Goal: Task Accomplishment & Management: Use online tool/utility

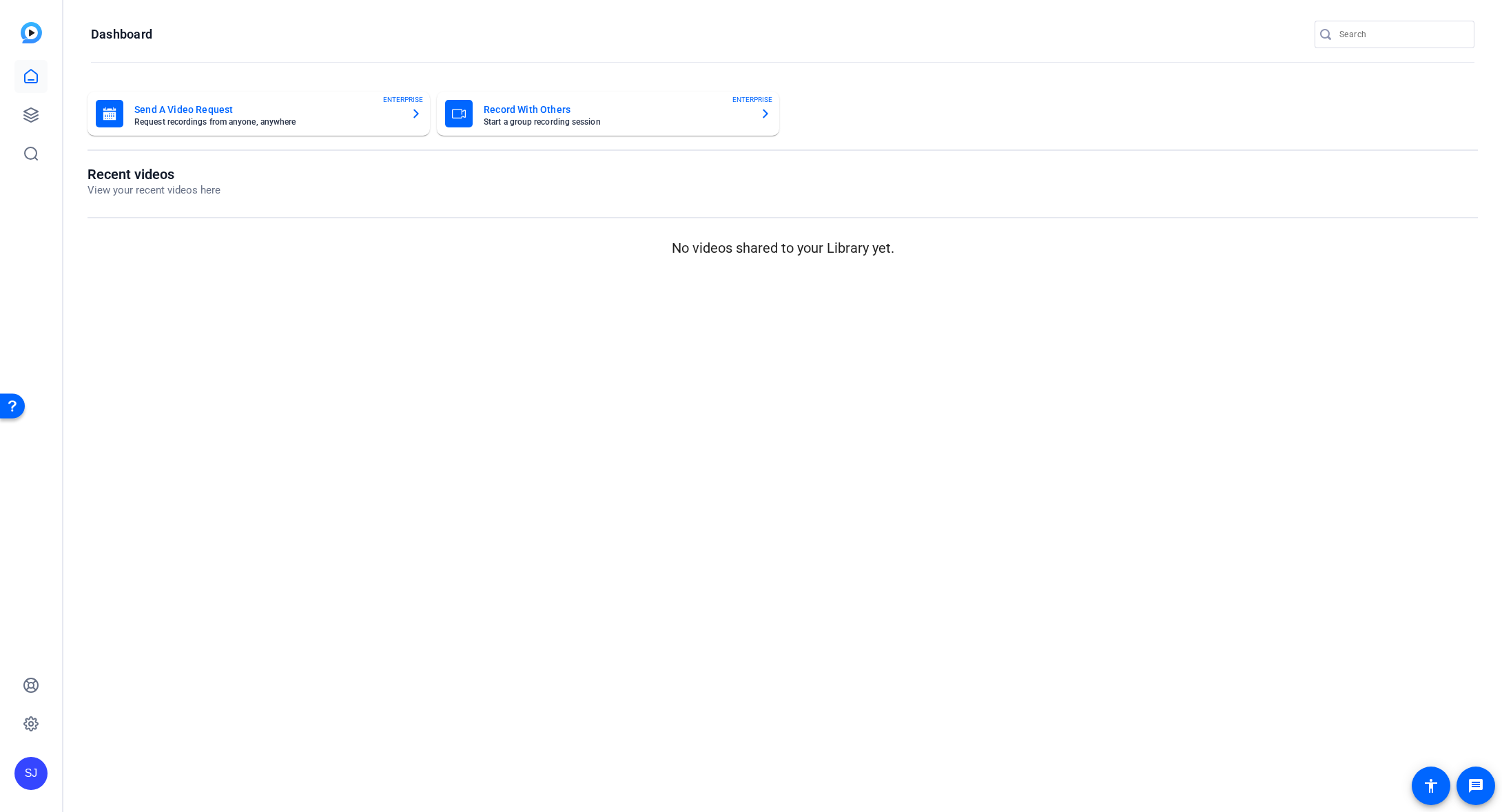
click at [601, 107] on mat-card-title "Record With Others" at bounding box center [616, 109] width 265 height 16
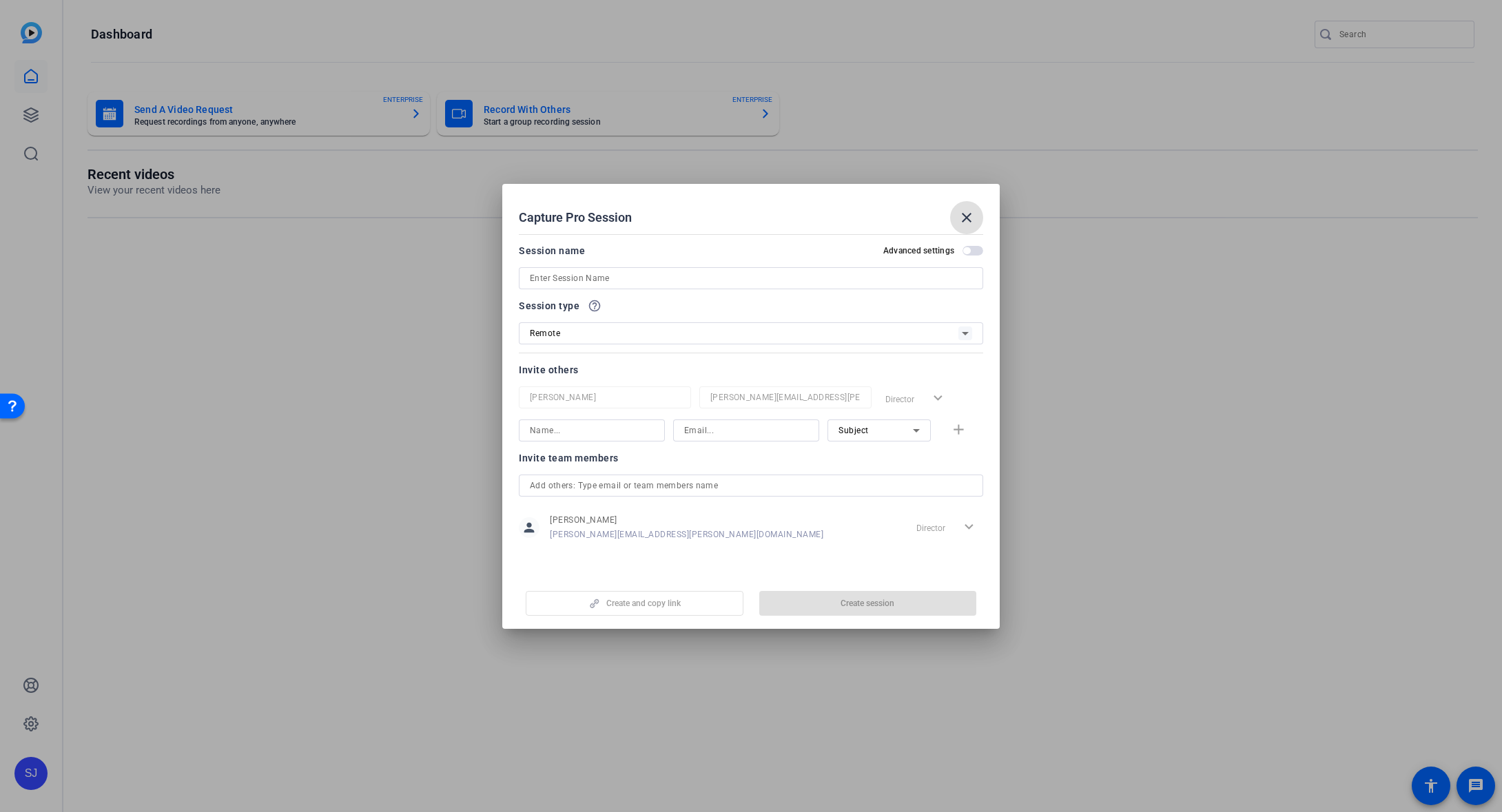
click at [699, 270] on input at bounding box center [751, 278] width 443 height 16
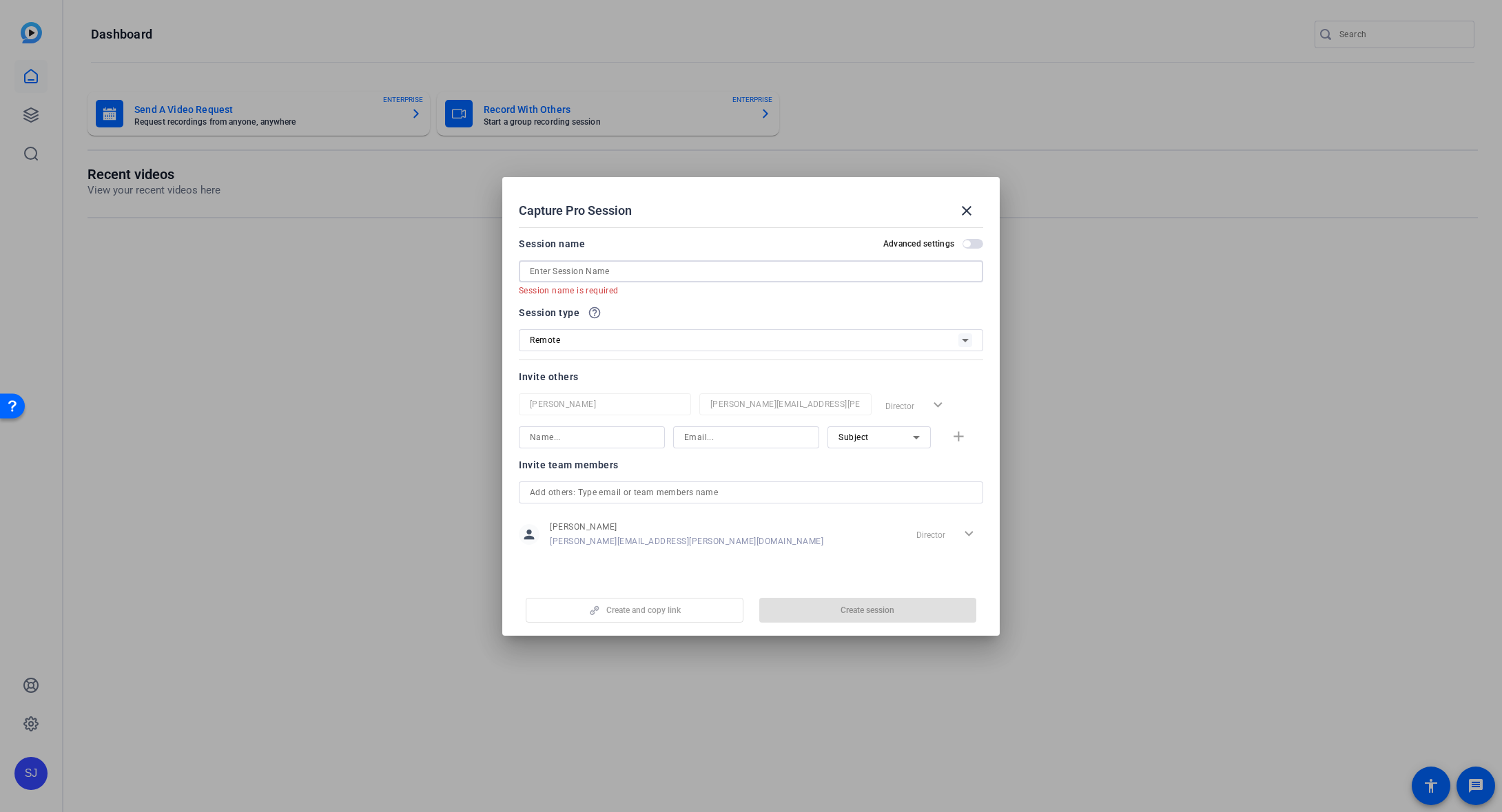
click at [551, 272] on input at bounding box center [751, 271] width 443 height 16
paste input "Splunk/NTCT Demo"
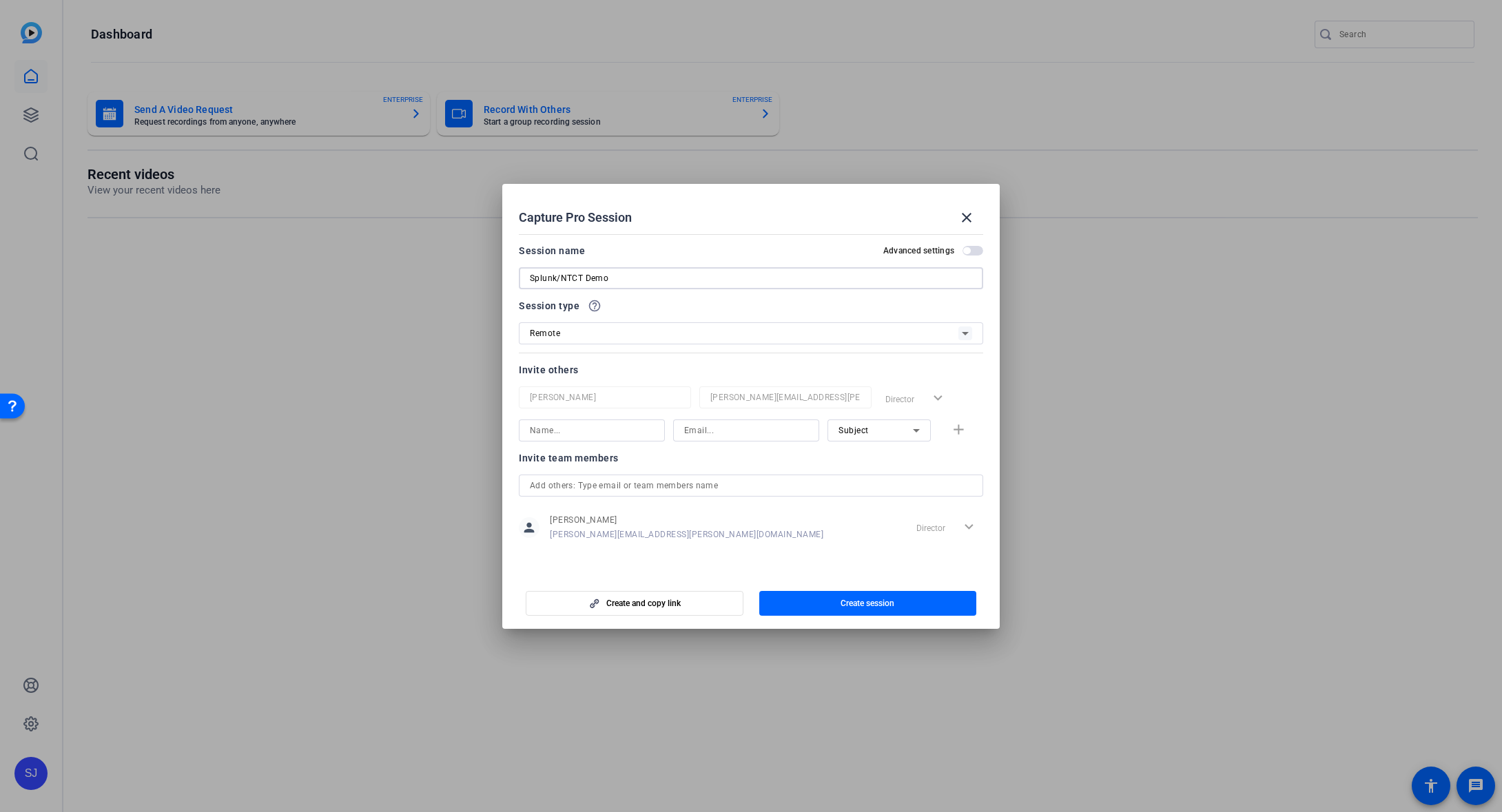
type input "Splunk/NTCT Demo"
click at [961, 332] on icon at bounding box center [965, 333] width 16 height 16
click at [735, 306] on div at bounding box center [751, 406] width 1502 height 812
click at [644, 605] on span "Create and copy link" at bounding box center [643, 603] width 75 height 11
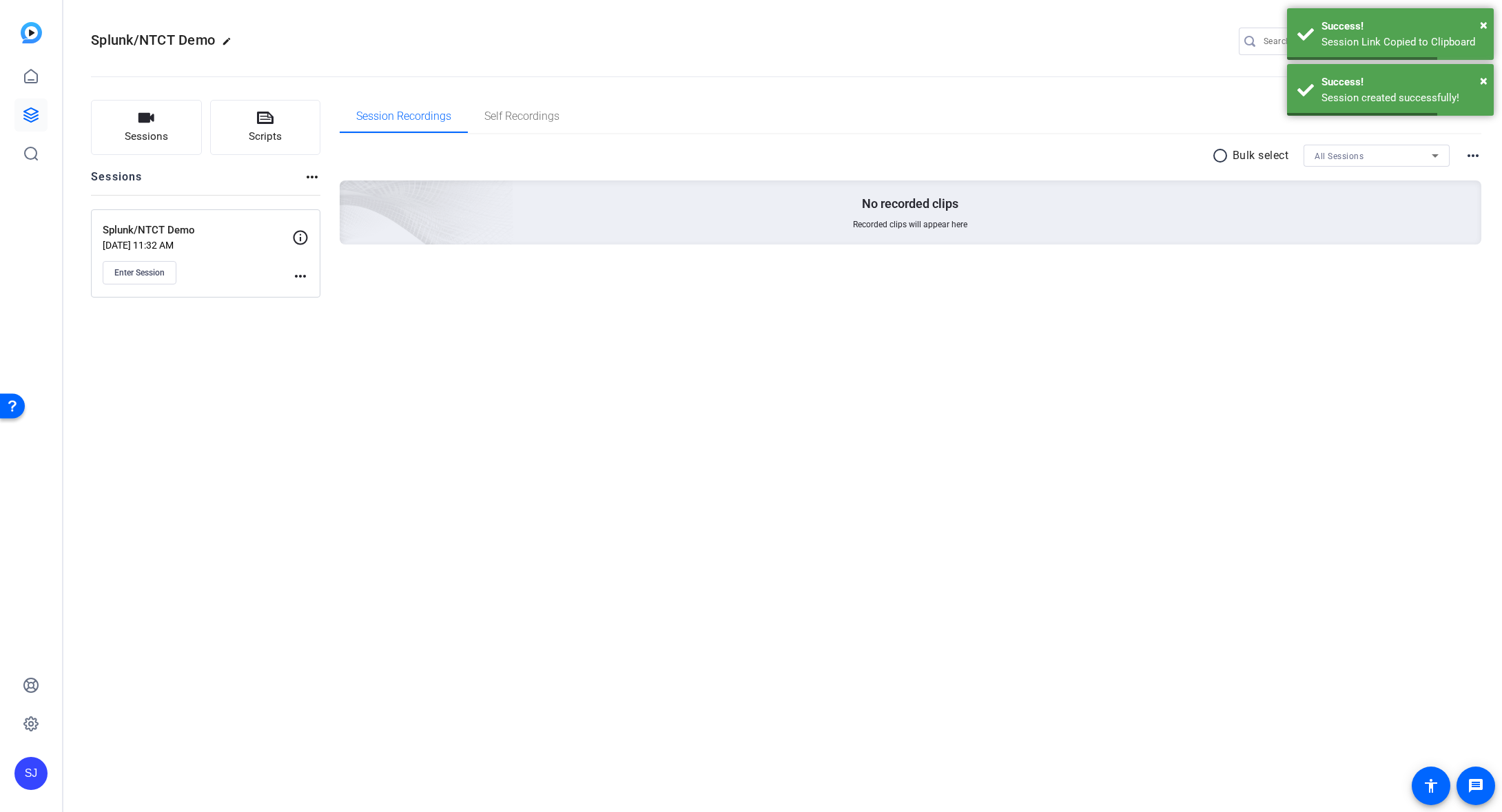
click at [838, 564] on div "Splunk/NTCT Demo edit SJ settings Sessions Scripts Sessions more_horiz Splunk/N…" at bounding box center [782, 406] width 1438 height 812
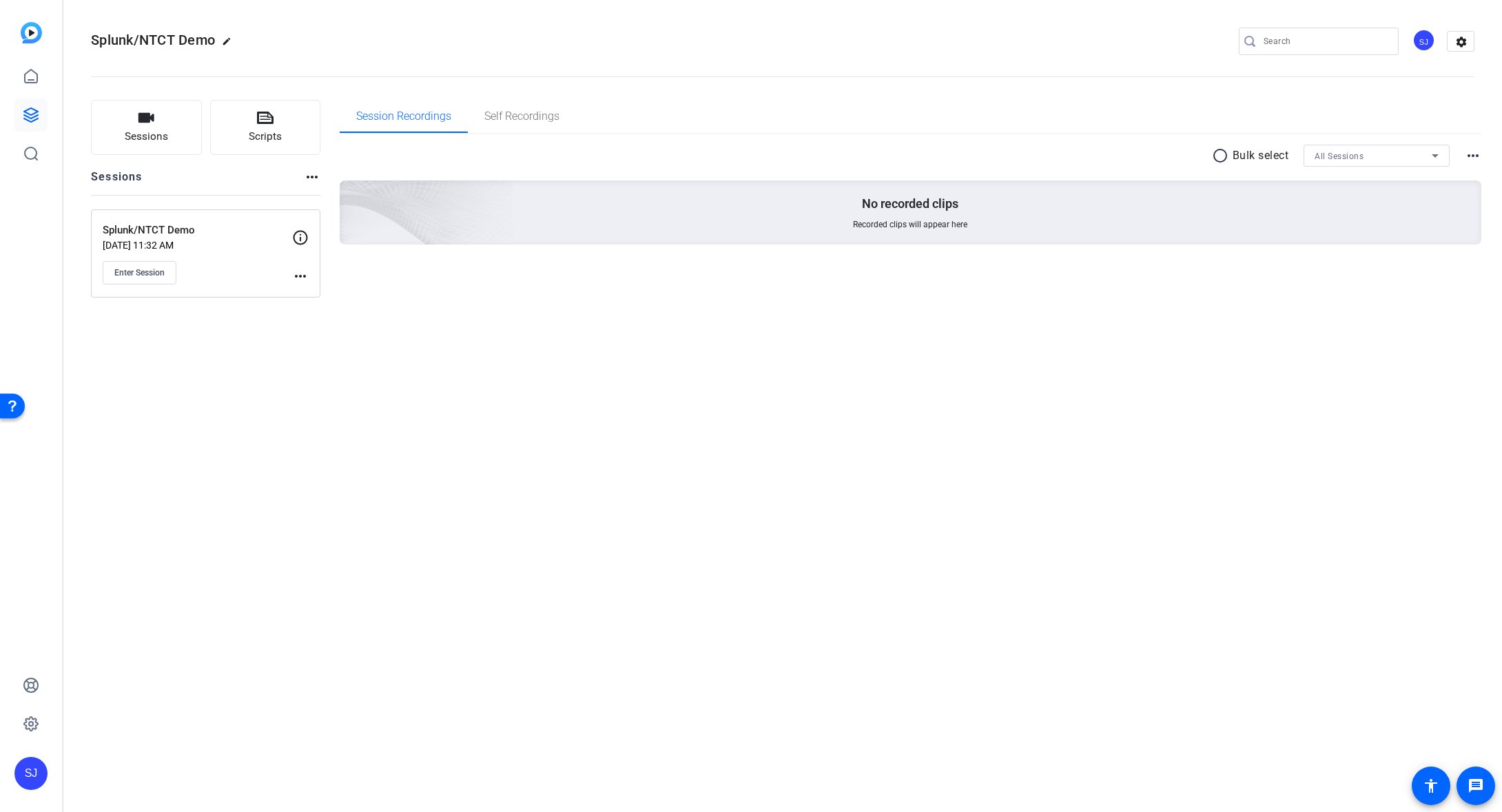
click at [301, 277] on mat-icon "more_horiz" at bounding box center [300, 276] width 16 height 16
click at [337, 293] on span "Edit Session" at bounding box center [334, 296] width 62 height 16
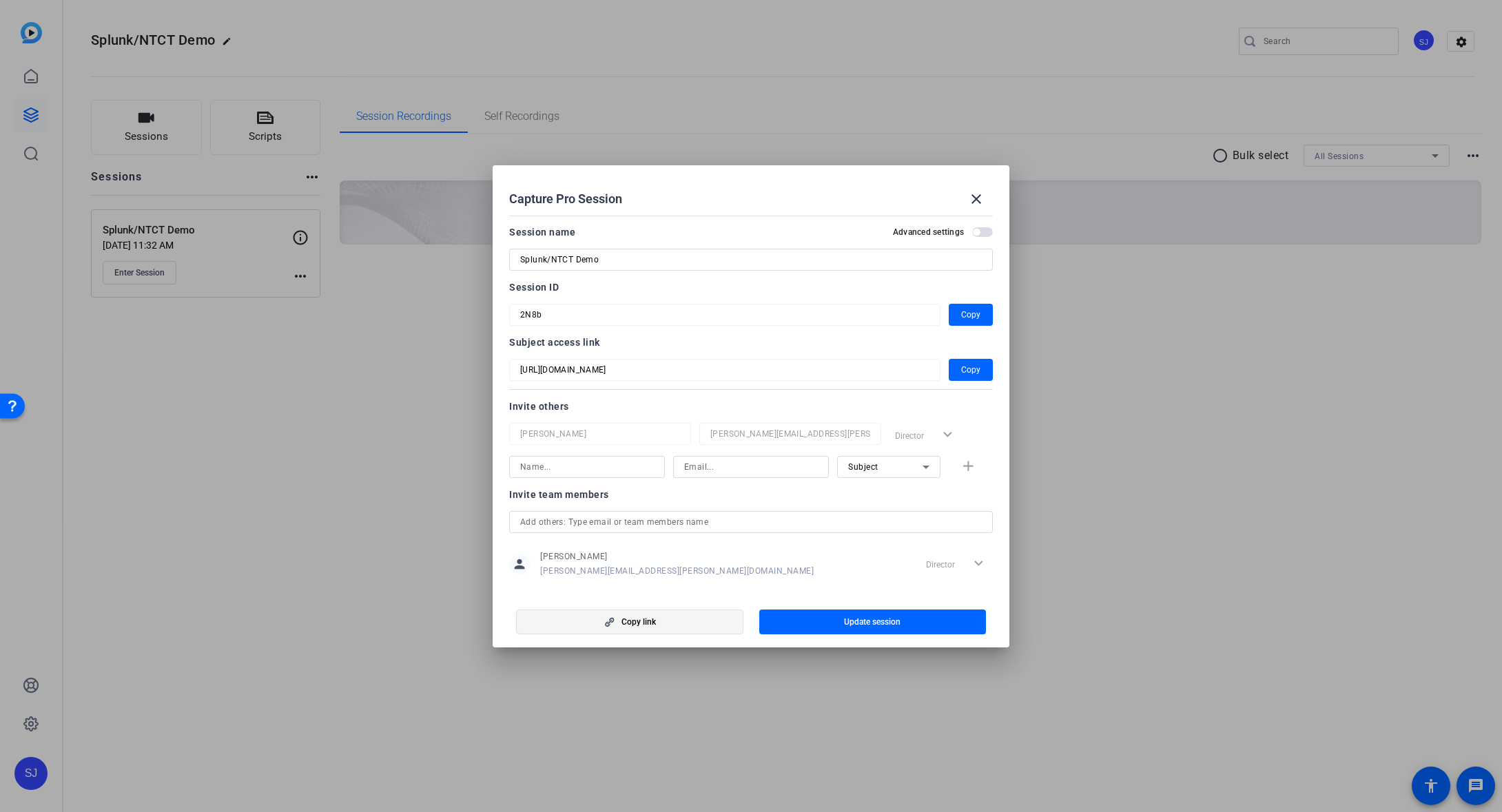
click at [617, 622] on icon "button" at bounding box center [610, 622] width 17 height 9
click at [979, 195] on mat-icon "close" at bounding box center [976, 199] width 16 height 16
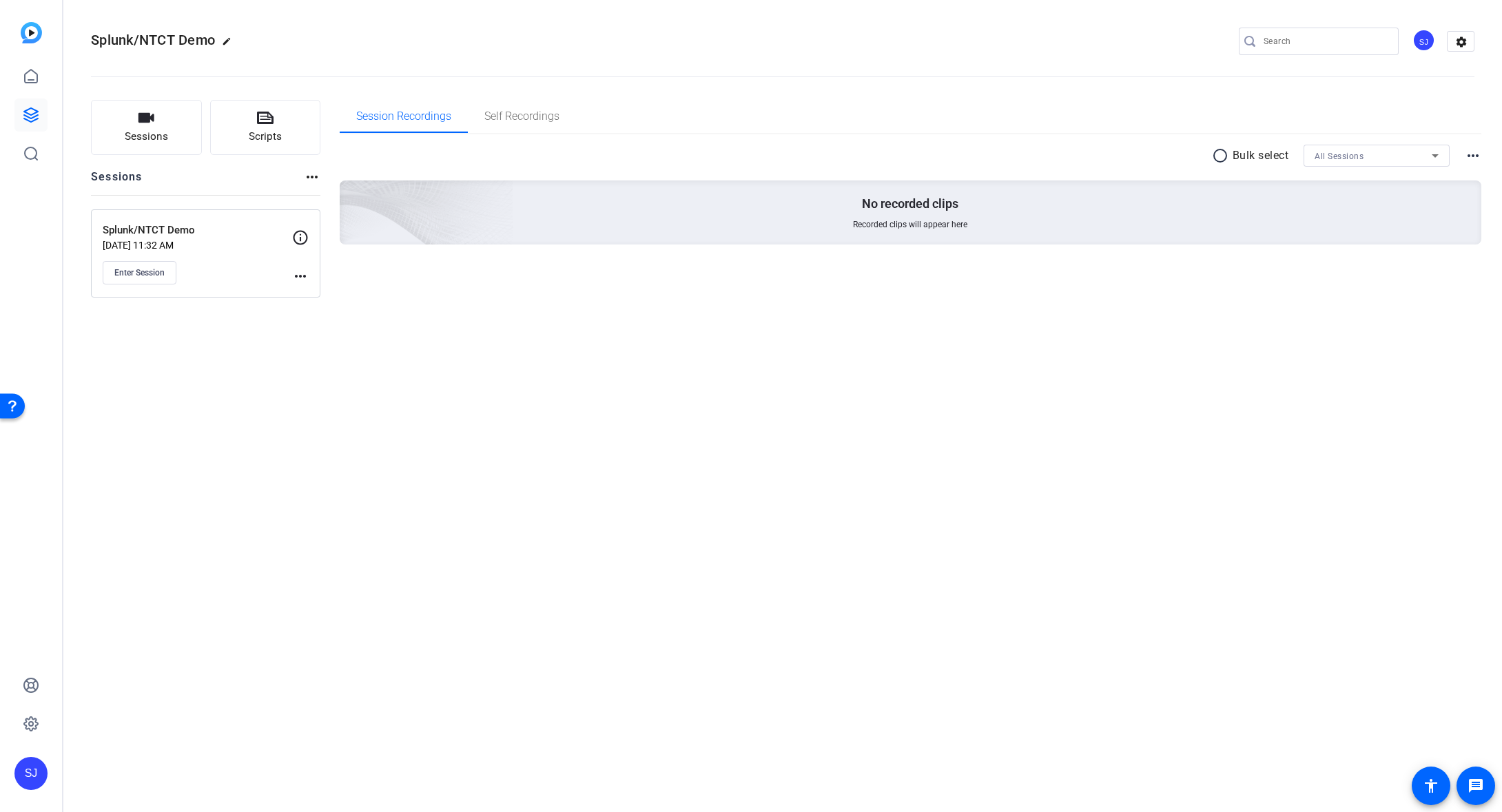
click at [770, 44] on div "Splunk/NTCT Demo edit SJ settings" at bounding box center [783, 41] width 1384 height 21
click at [634, 412] on div "Splunk/NTCT Demo edit SJ settings Sessions Scripts Sessions more_horiz Splunk/N…" at bounding box center [782, 406] width 1438 height 812
click at [628, 527] on div "Splunk/NTCT Demo edit SJ settings Sessions Scripts Sessions more_horiz Splunk/N…" at bounding box center [782, 406] width 1438 height 812
